Goal: Information Seeking & Learning: Learn about a topic

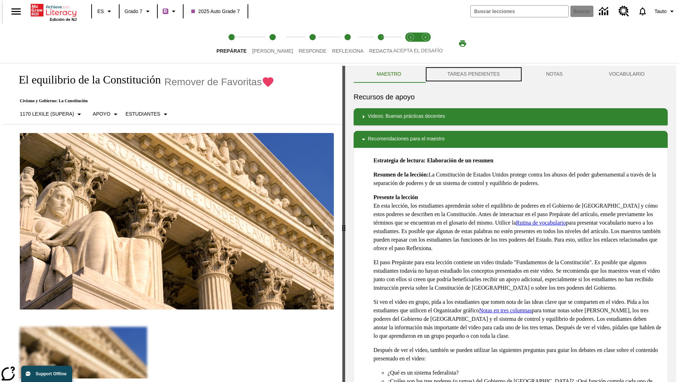
click at [473, 74] on button "TAREAS PENDIENTES" at bounding box center [473, 74] width 99 height 17
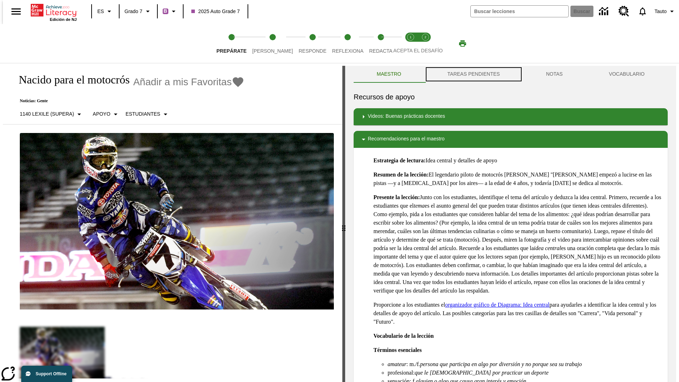
click at [473, 74] on button "TAREAS PENDIENTES" at bounding box center [473, 74] width 99 height 17
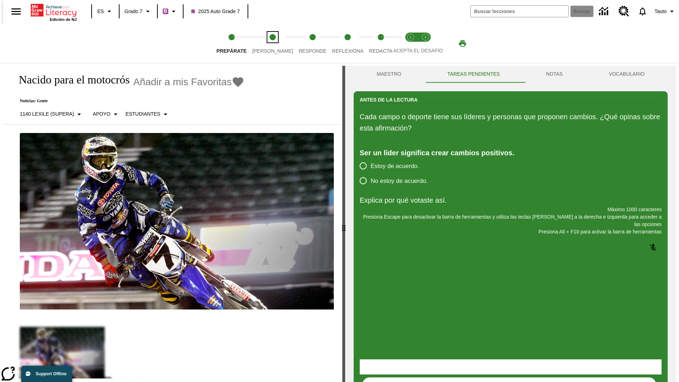
click at [267, 43] on span "[PERSON_NAME]" at bounding box center [272, 48] width 41 height 13
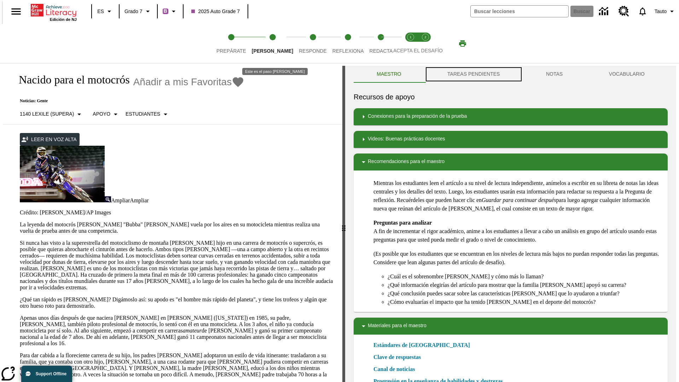
scroll to position [0, 0]
click at [473, 74] on button "TAREAS PENDIENTES" at bounding box center [473, 73] width 99 height 17
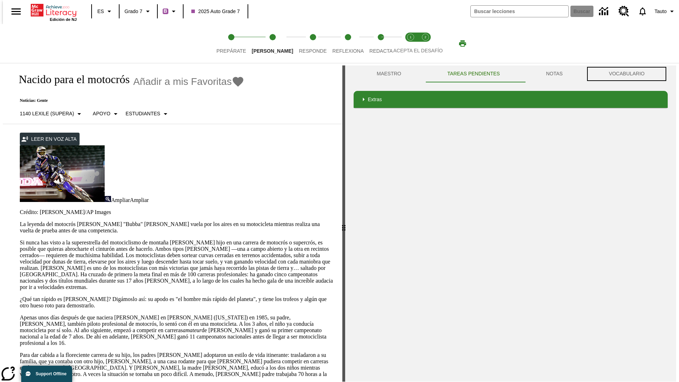
click at [629, 74] on button "VOCABULARIO" at bounding box center [627, 73] width 82 height 17
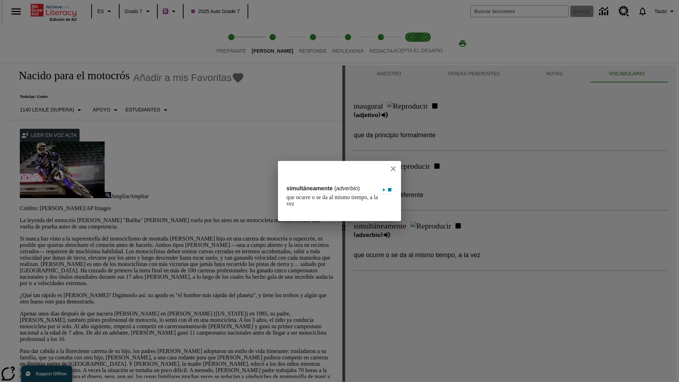
scroll to position [157, 0]
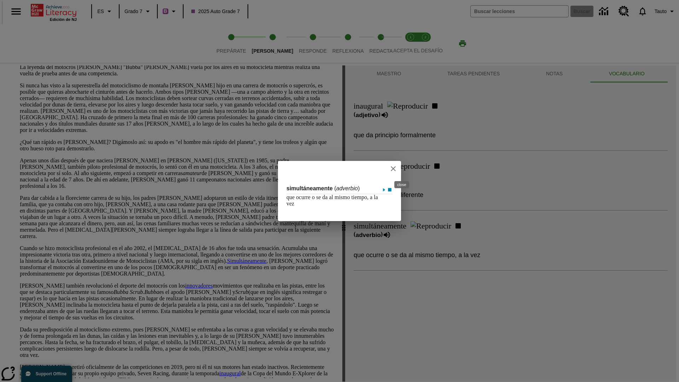
click at [396, 168] on icon "close" at bounding box center [393, 168] width 5 height 5
click at [302, 43] on span "Responde" at bounding box center [313, 48] width 28 height 13
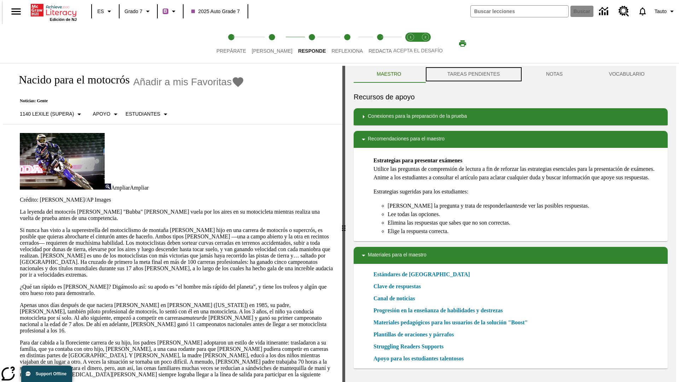
scroll to position [0, 0]
click at [473, 74] on button "TAREAS PENDIENTES" at bounding box center [473, 73] width 99 height 17
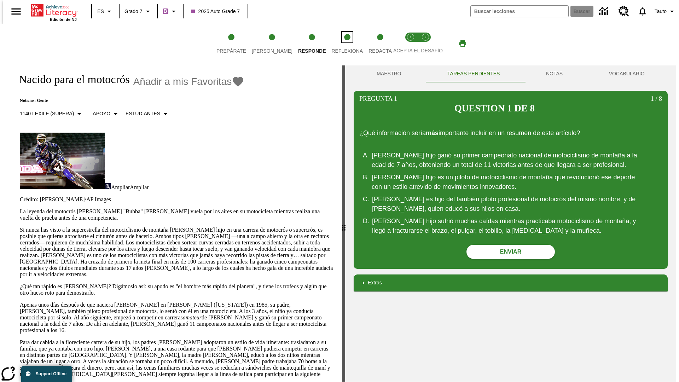
click at [338, 43] on span "Reflexiona" at bounding box center [346, 48] width 31 height 13
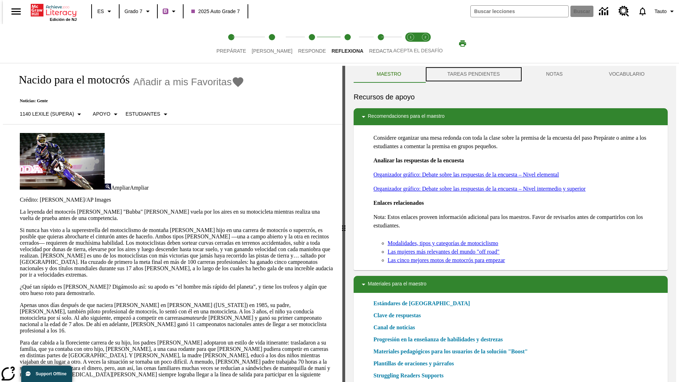
scroll to position [0, 0]
click at [473, 74] on button "TAREAS PENDIENTES" at bounding box center [473, 73] width 99 height 17
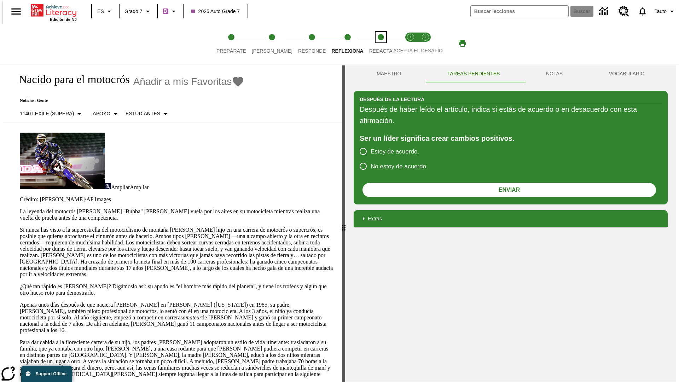
click at [373, 43] on span "Redacta" at bounding box center [380, 48] width 23 height 13
